Goal: Information Seeking & Learning: Learn about a topic

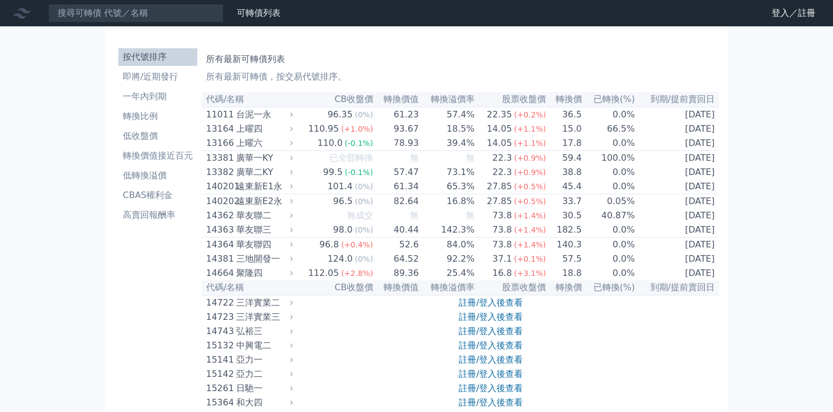
scroll to position [4456, 0]
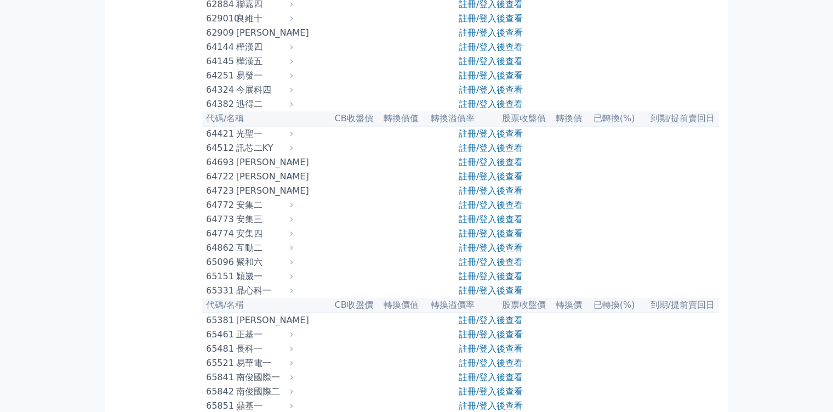
click at [502, 372] on link "註冊/登入後查看" at bounding box center [491, 377] width 64 height 10
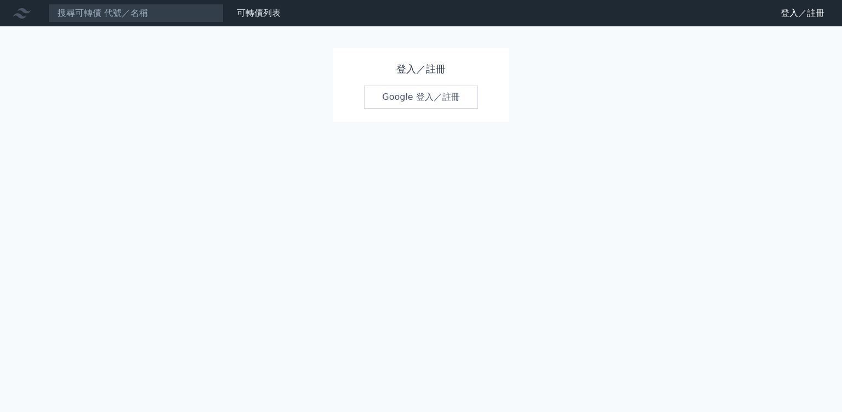
click at [412, 100] on link "Google 登入／註冊" at bounding box center [421, 97] width 114 height 23
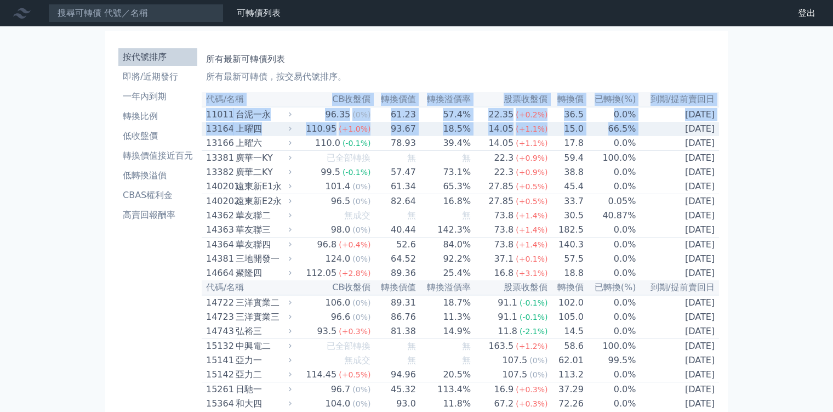
drag, startPoint x: 0, startPoint y: 0, endPoint x: 645, endPoint y: 275, distance: 701.0
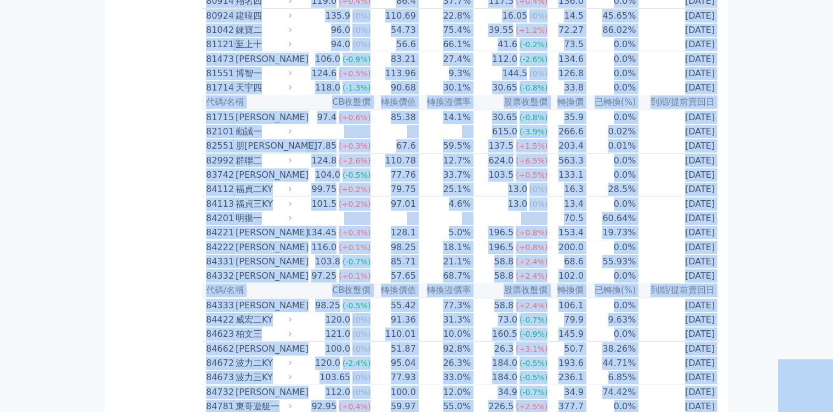
scroll to position [5734, 0]
